Goal: Task Accomplishment & Management: Manage account settings

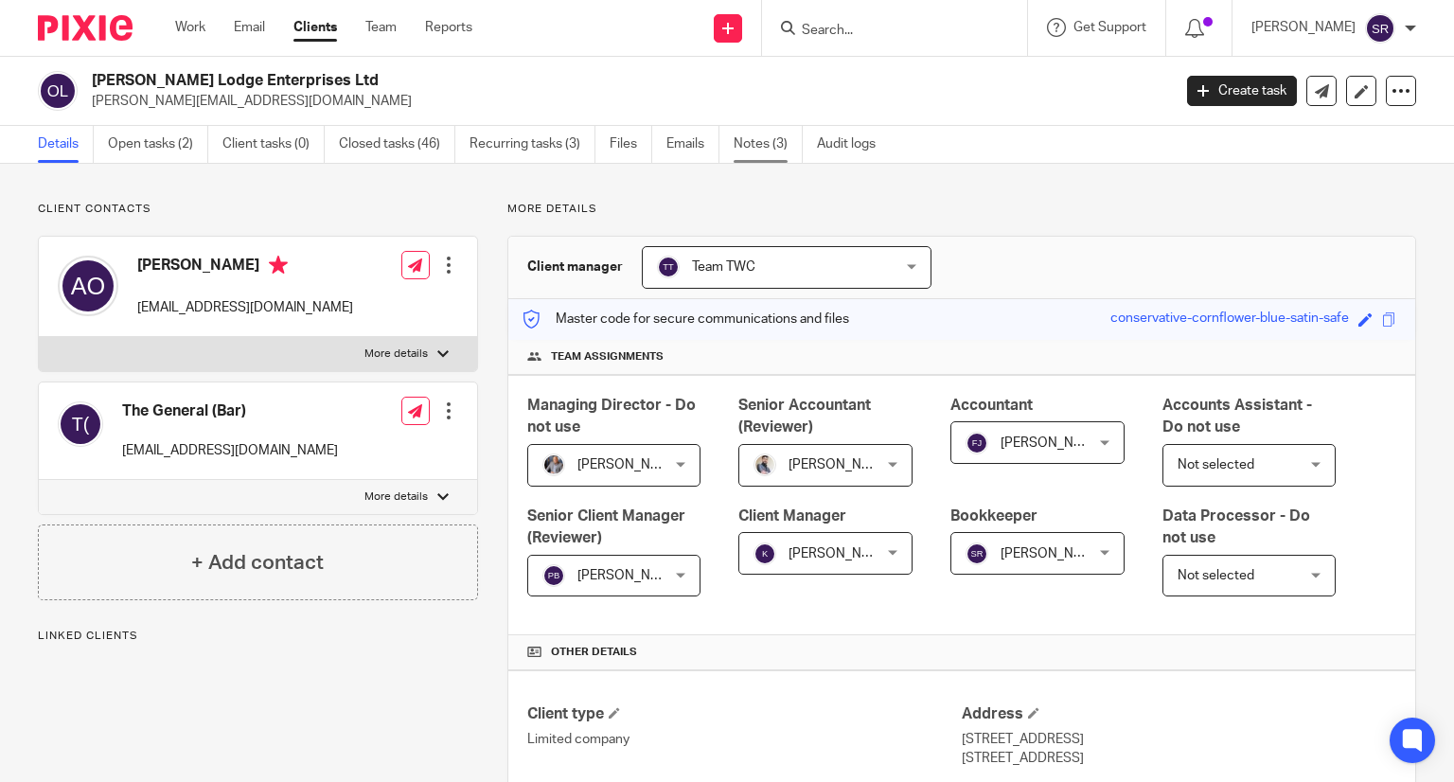
click at [767, 141] on link "Notes (3)" at bounding box center [768, 144] width 69 height 37
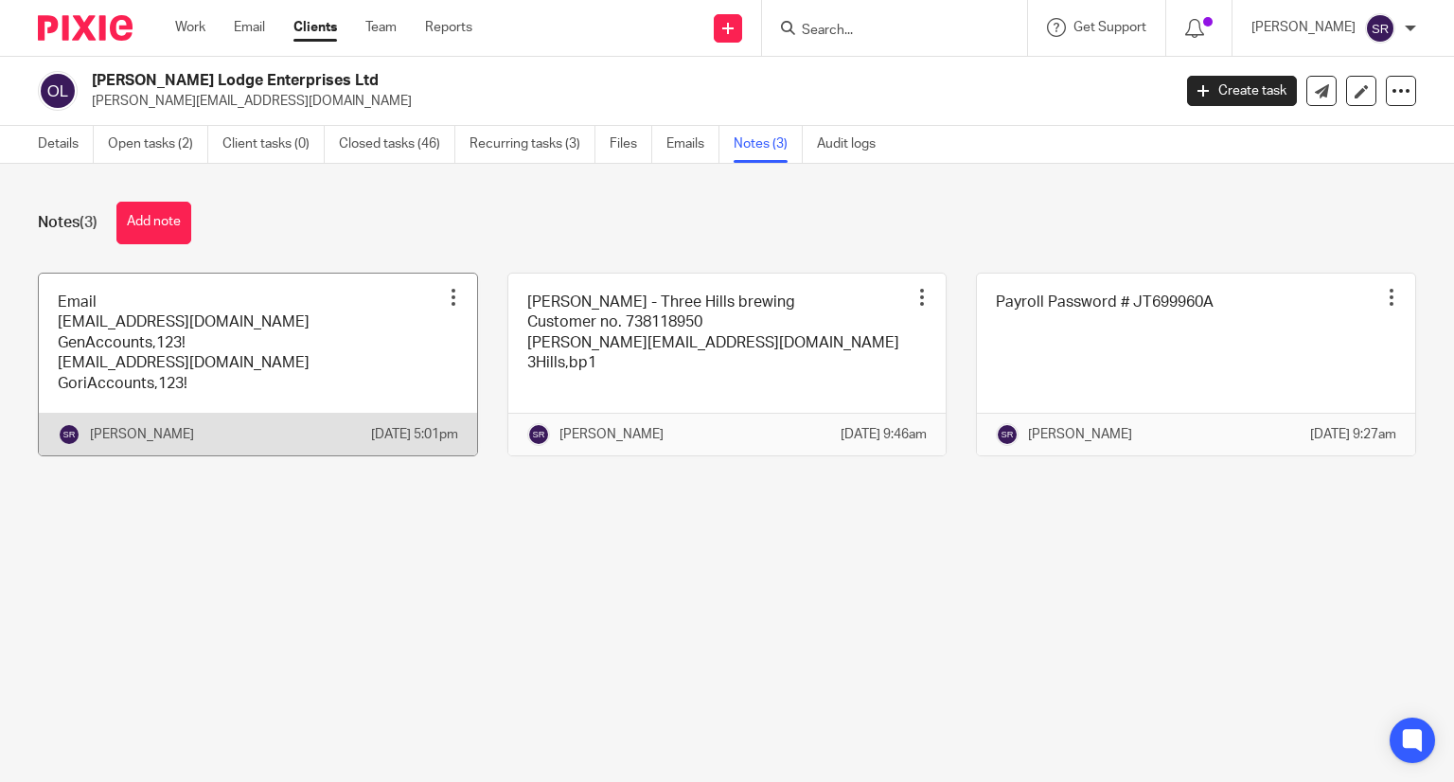
click at [335, 384] on link at bounding box center [258, 365] width 438 height 182
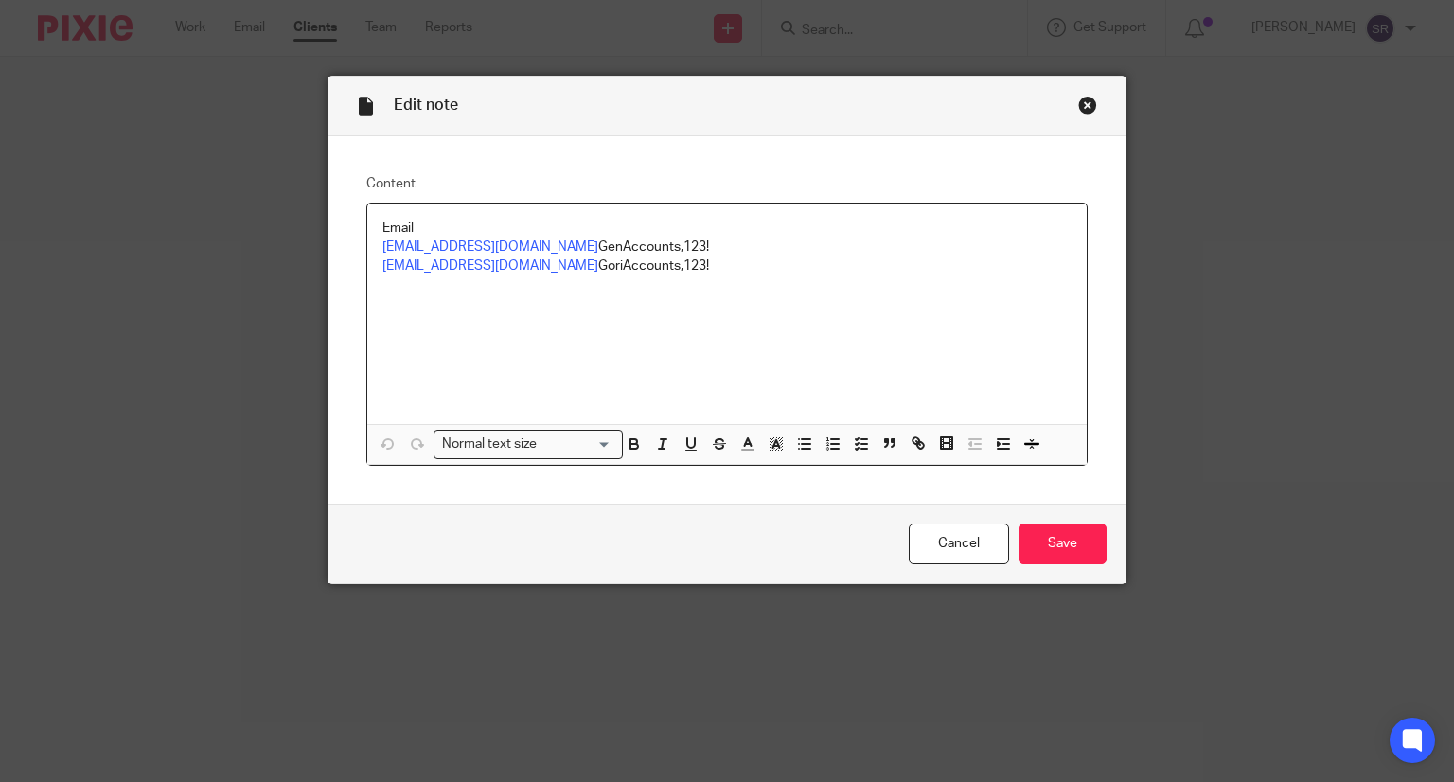
drag, startPoint x: 720, startPoint y: 238, endPoint x: 606, endPoint y: 240, distance: 114.6
click at [606, 240] on p "Generalaccounts@threehillsretail.com GenAccounts,123!" at bounding box center [727, 247] width 690 height 19
copy p "GenAccounts,123!"
click at [1079, 99] on div "Close this dialog window" at bounding box center [1087, 105] width 19 height 19
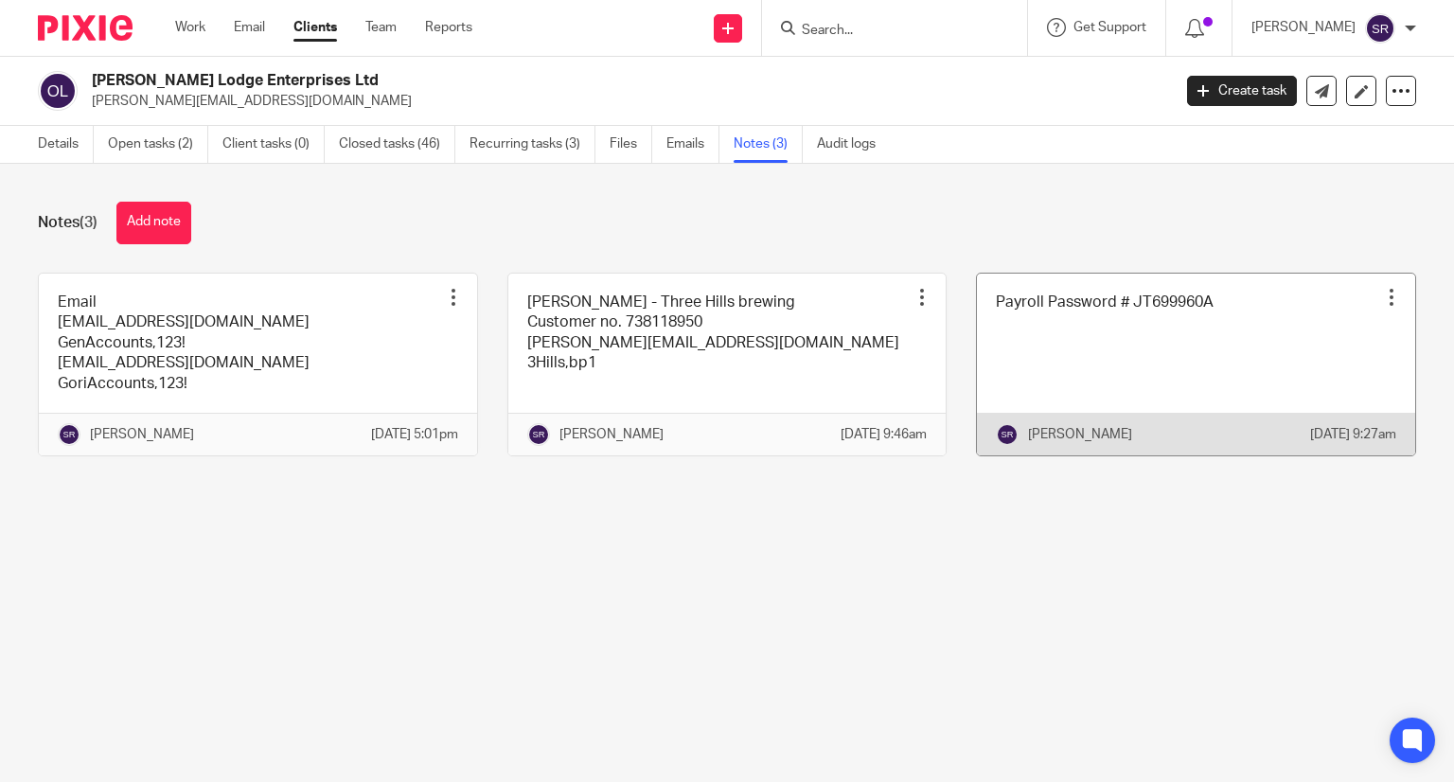
click at [1110, 334] on link at bounding box center [1196, 365] width 438 height 182
